Goal: Information Seeking & Learning: Find specific page/section

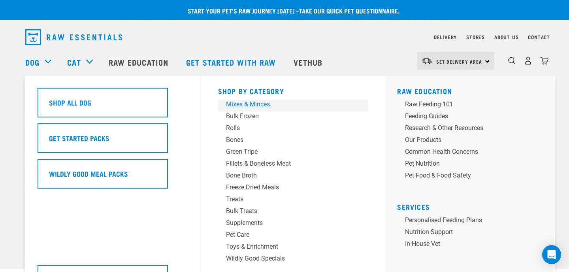
click at [244, 104] on div "Mixes & Minces" at bounding box center [287, 104] width 123 height 9
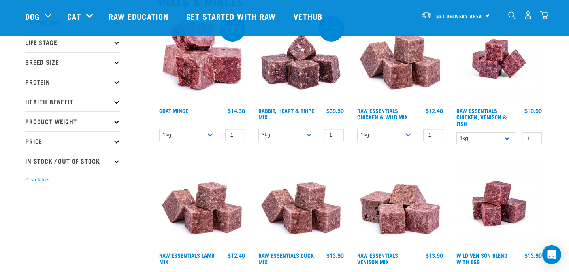
scroll to position [105, 0]
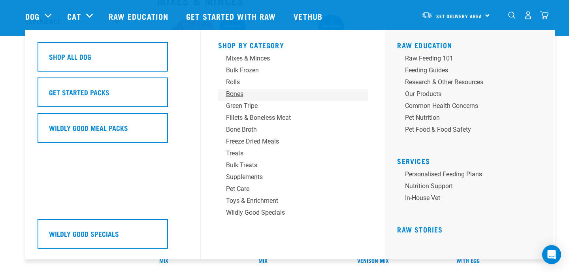
click at [238, 94] on div "Bones" at bounding box center [287, 93] width 123 height 9
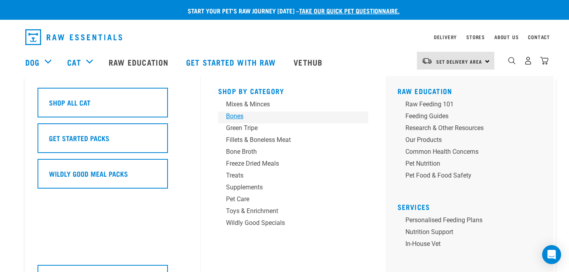
click at [237, 115] on div "Bones" at bounding box center [287, 115] width 123 height 9
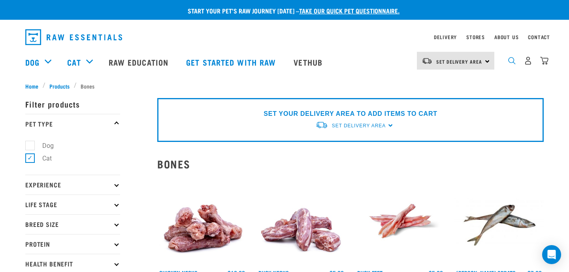
click at [511, 62] on img "dropdown navigation" at bounding box center [512, 61] width 8 height 8
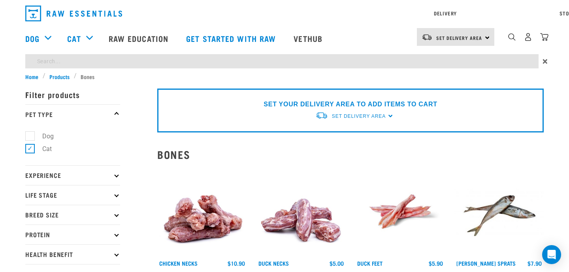
click at [226, 64] on input "search" at bounding box center [281, 61] width 513 height 14
type input "g"
type input "hare"
click at [544, 60] on div "Delivery Stores About Us Contact Set Delivery Area" at bounding box center [284, 36] width 569 height 72
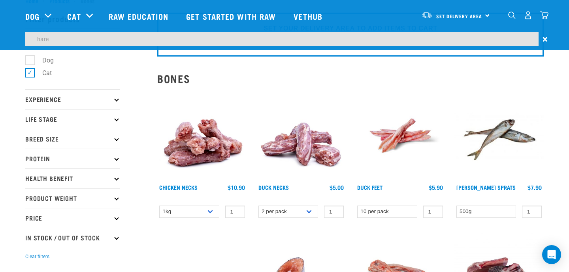
scroll to position [26, 0]
